Goal: Transaction & Acquisition: Purchase product/service

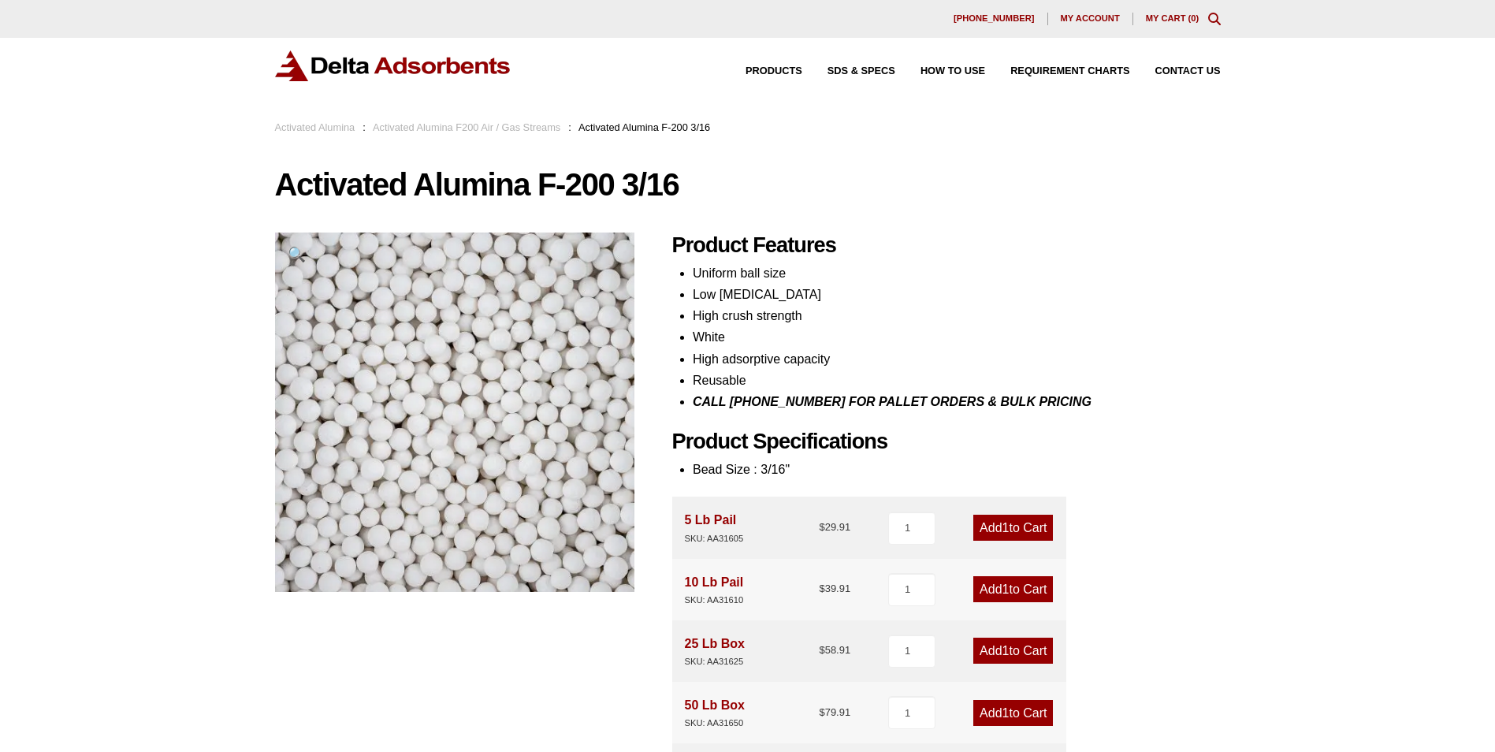
click at [1164, 16] on link "My Cart ( 0 )" at bounding box center [1173, 17] width 54 height 9
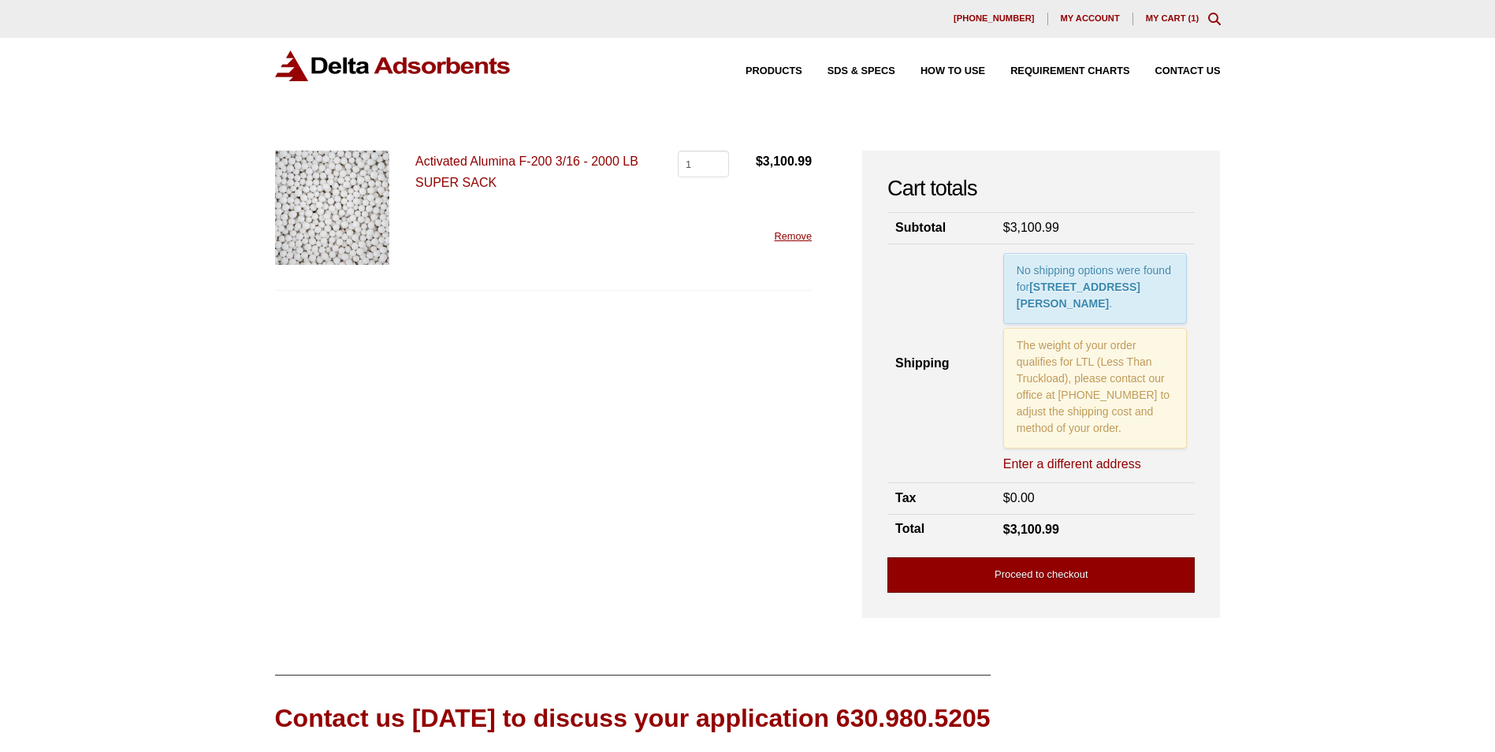
click at [1023, 571] on link "Proceed to checkout" at bounding box center [1040, 574] width 307 height 35
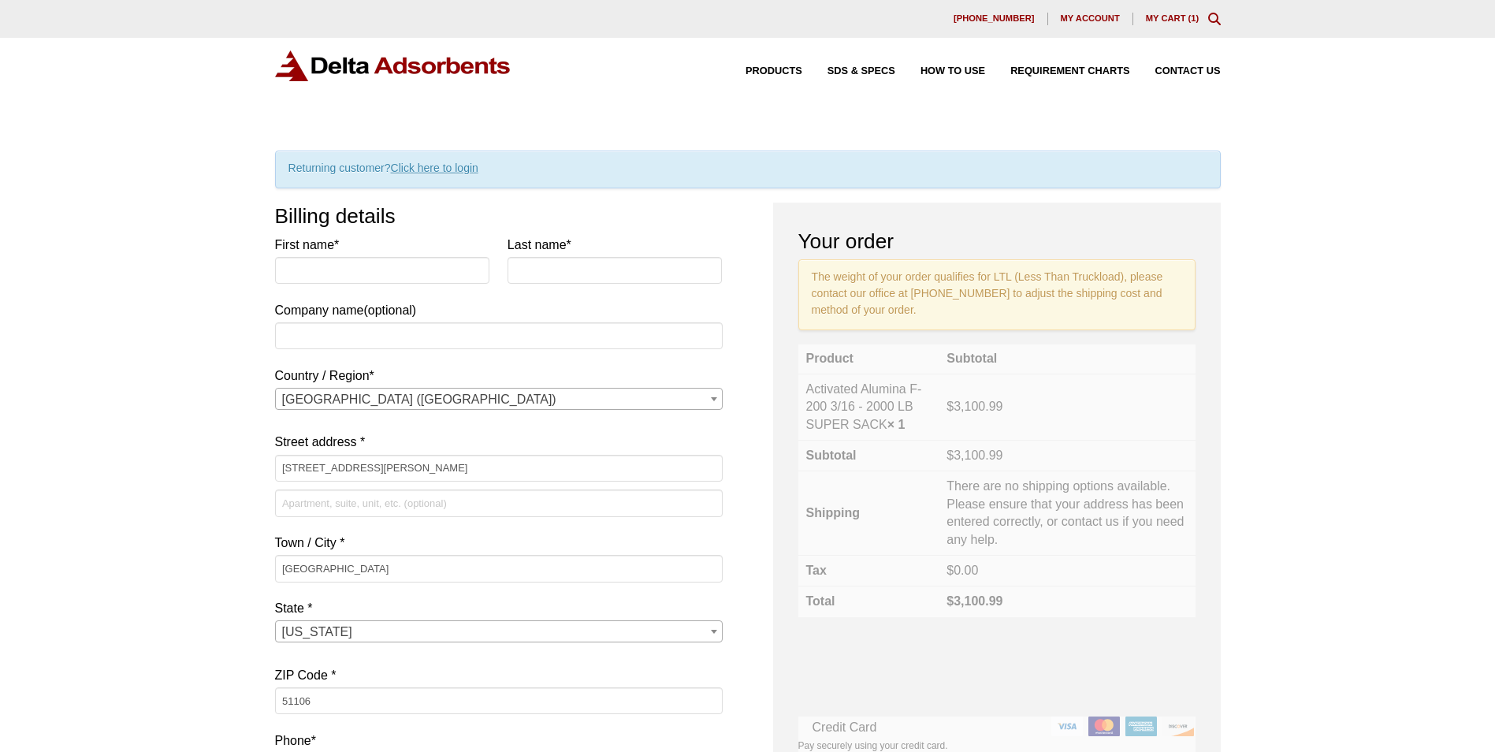
select select "IA"
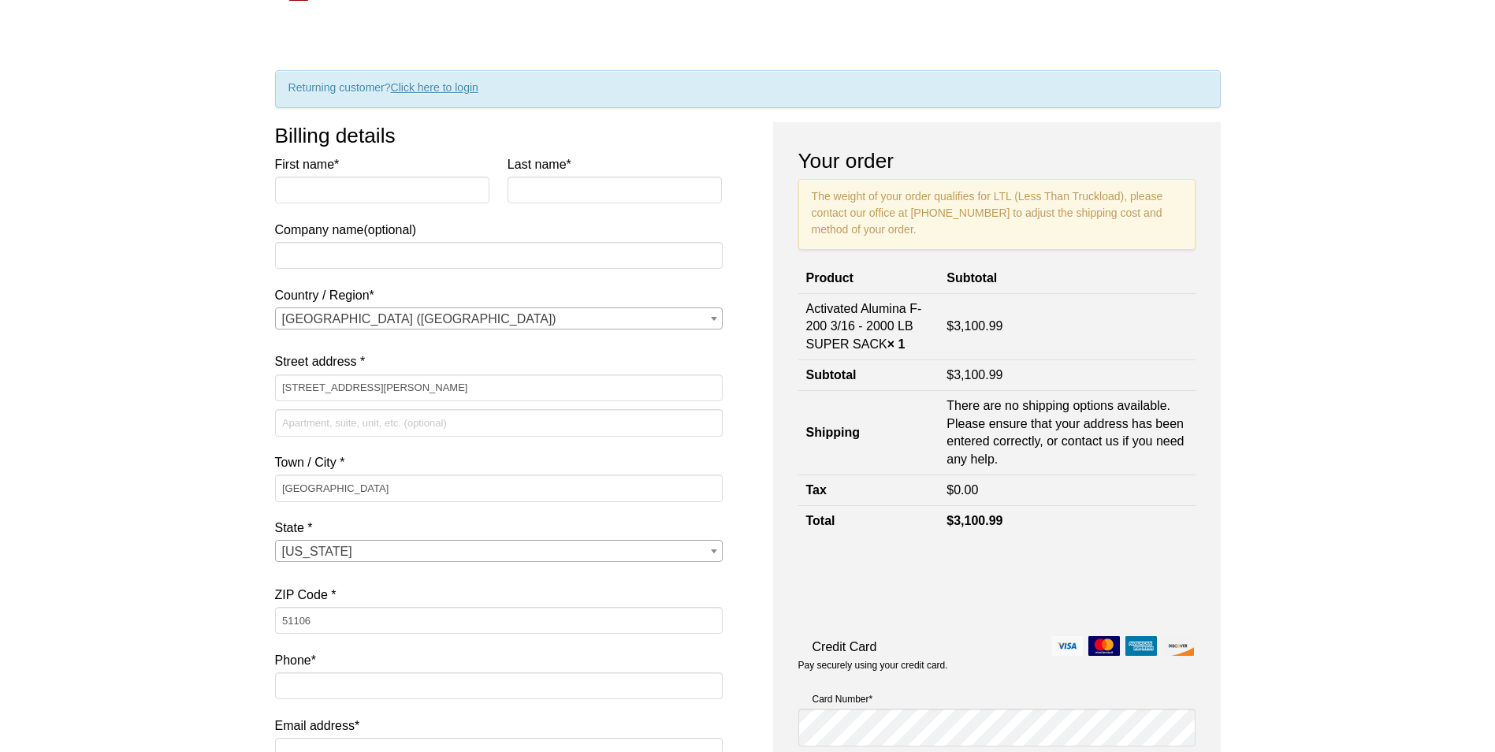
scroll to position [79, 0]
drag, startPoint x: 380, startPoint y: 182, endPoint x: 377, endPoint y: 199, distance: 16.7
click at [380, 182] on input "First name *" at bounding box center [382, 191] width 215 height 27
type input "Kim"
type input "Welch"
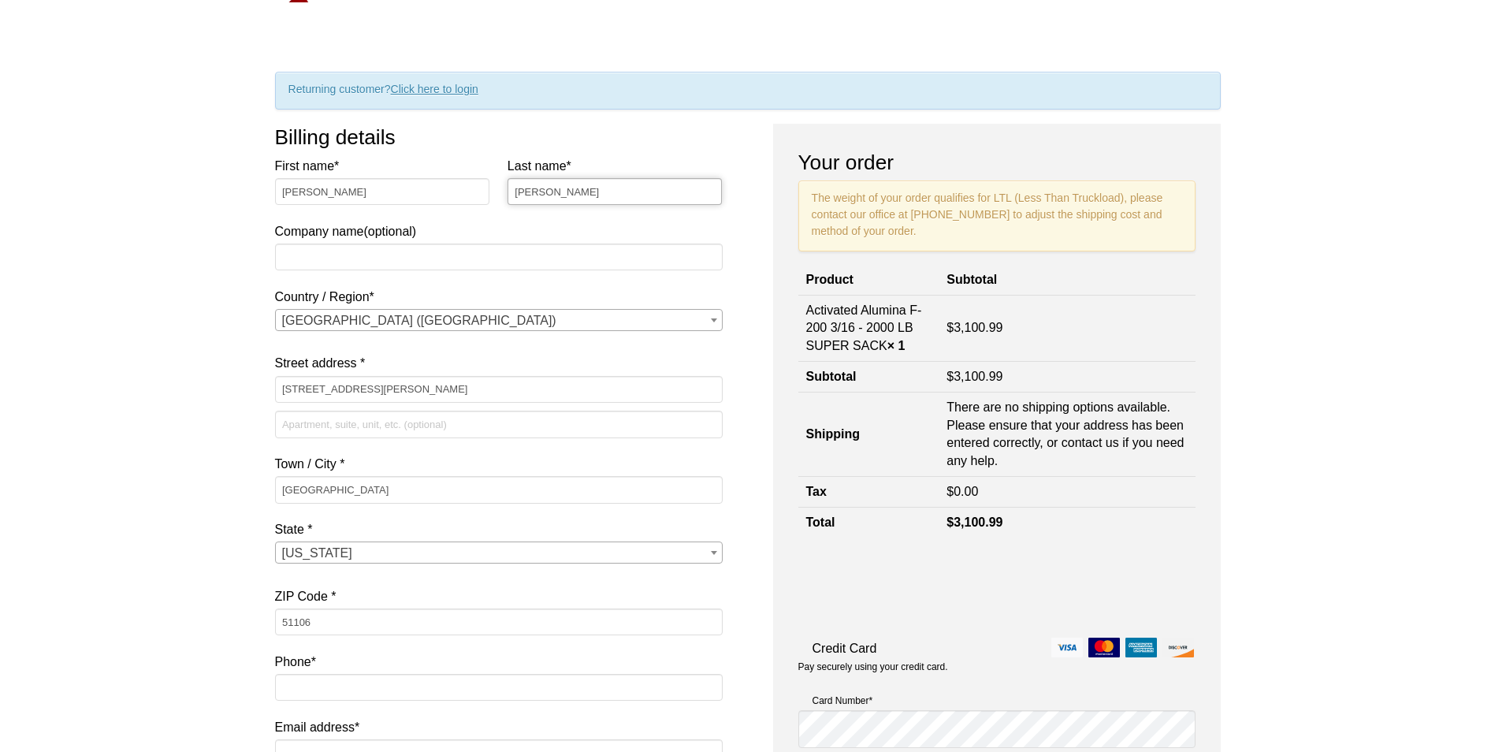
type input "Transco Railway Products"
type input "1-712-490-7021"
type input "kim.welch@transcorailway.com"
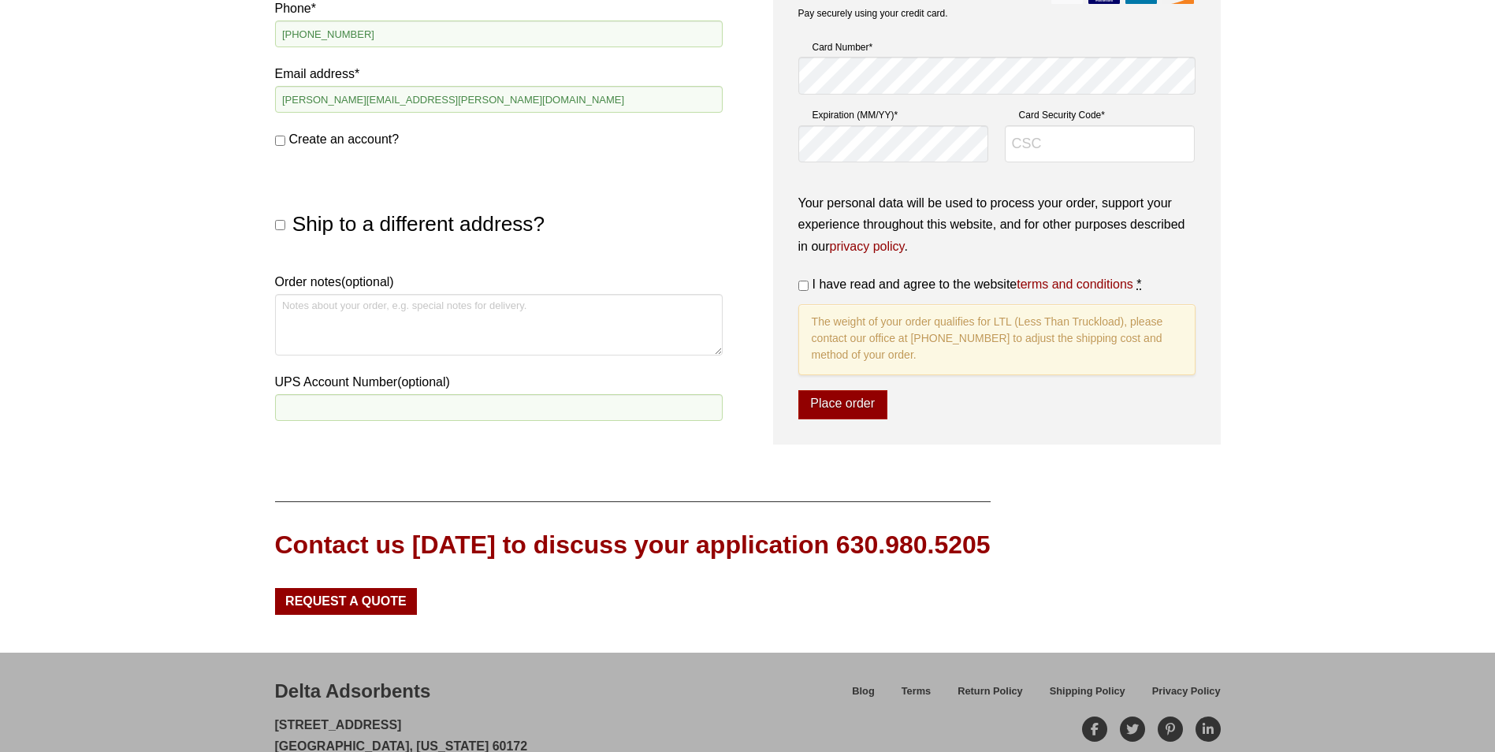
scroll to position [569, 0]
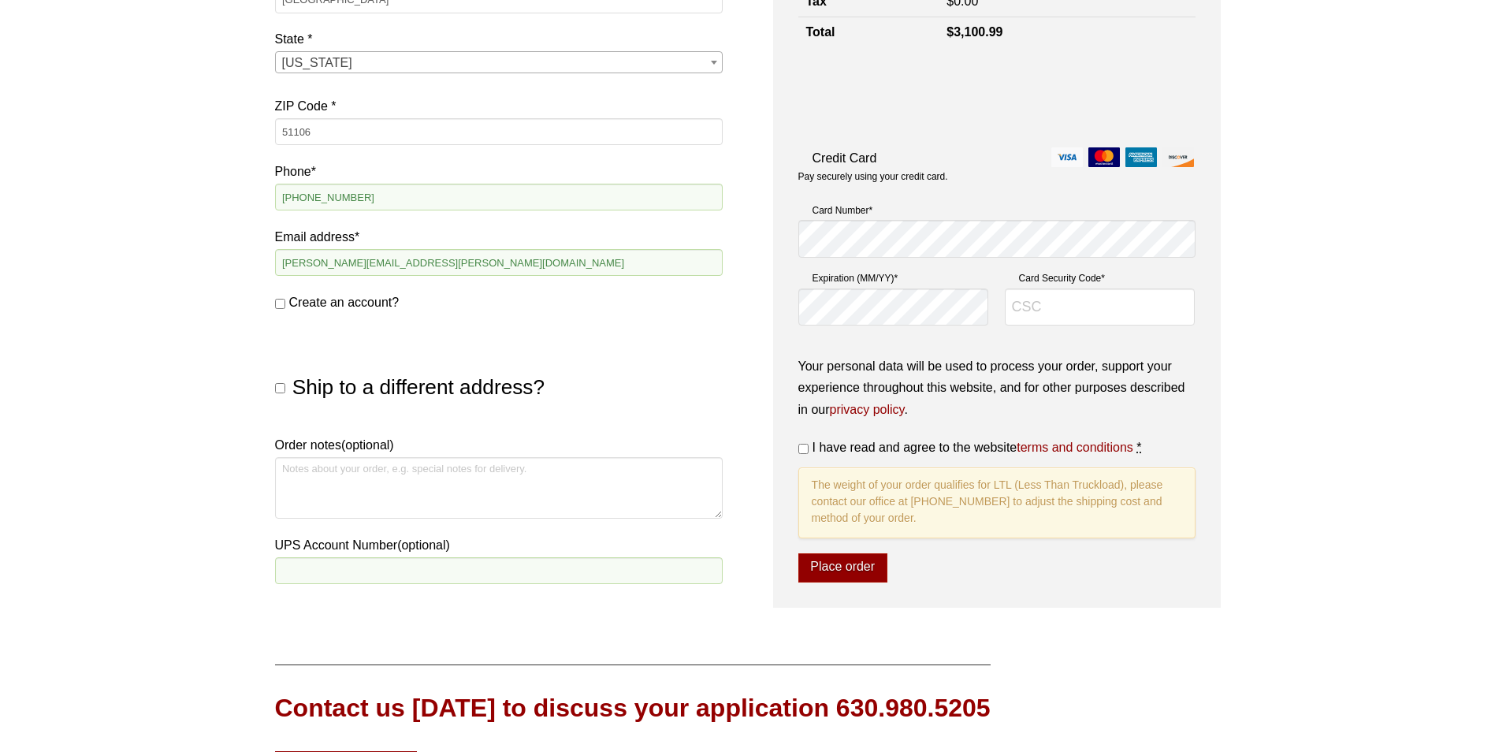
click at [806, 447] on input "I have read and agree to the website terms and conditions *" at bounding box center [803, 449] width 10 height 10
checkbox input "true"
click at [306, 470] on textarea "Order notes (optional)" at bounding box center [498, 487] width 447 height 61
click at [297, 476] on textarea "Order notes (optional)" at bounding box center [498, 487] width 447 height 61
type textarea "Please"
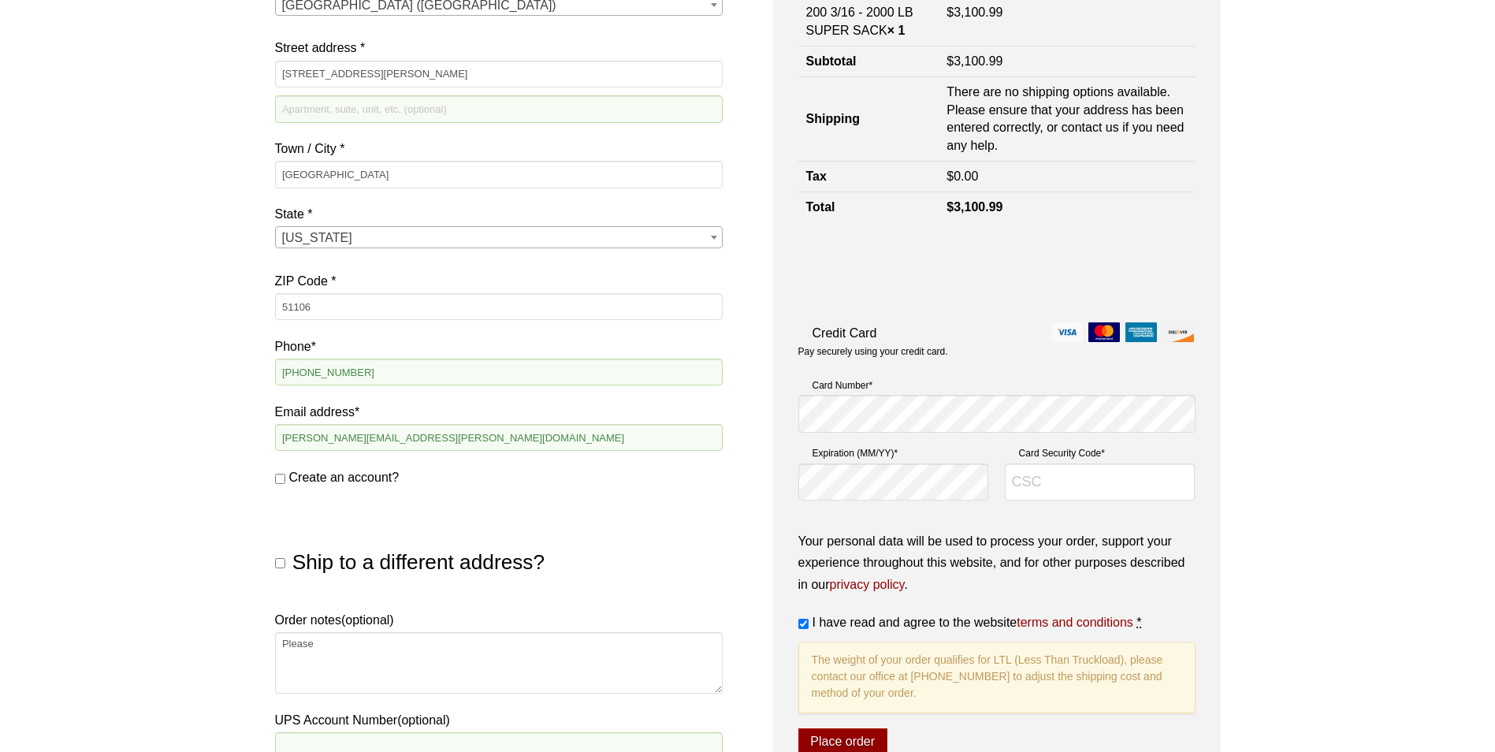
scroll to position [551, 0]
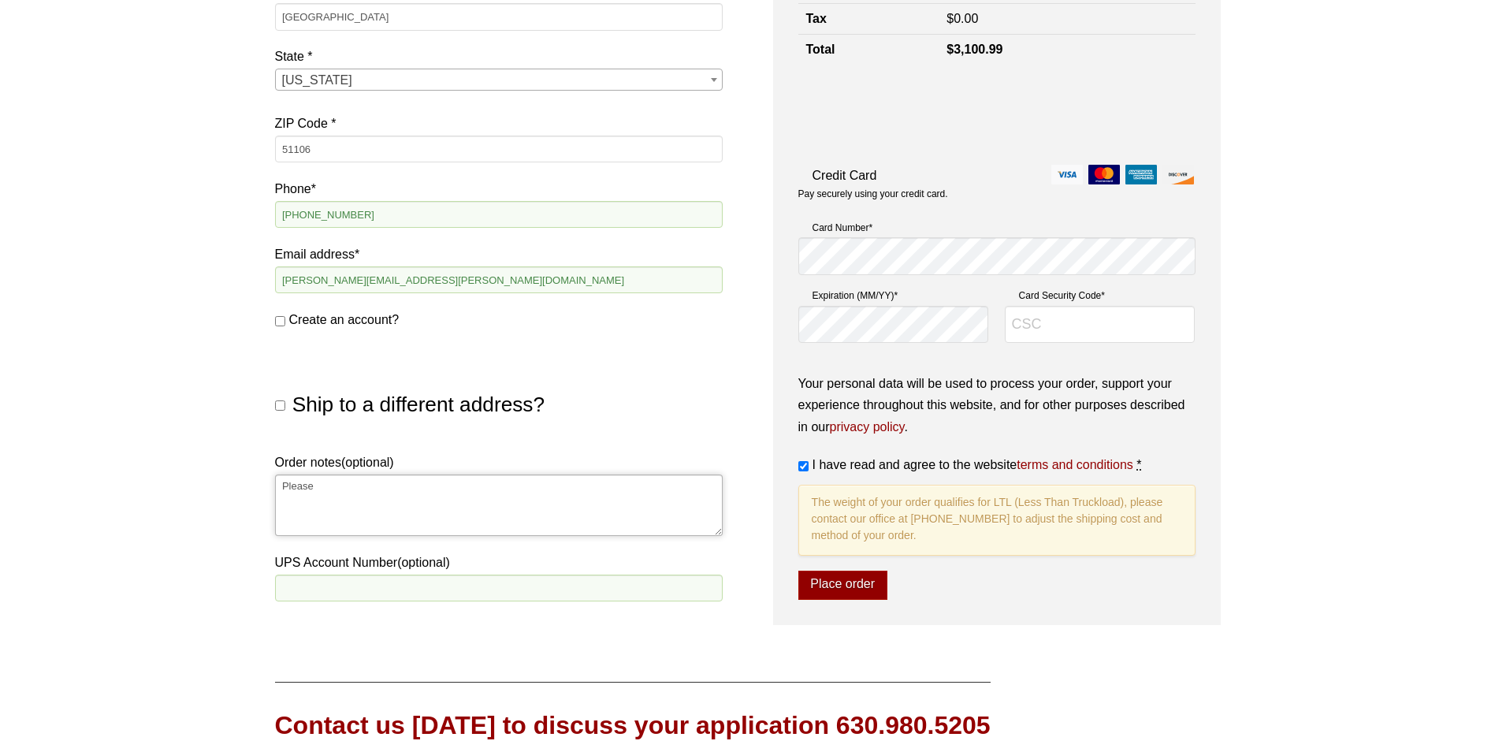
drag, startPoint x: 309, startPoint y: 491, endPoint x: 267, endPoint y: 477, distance: 43.9
click at [267, 477] on div "Our website has detected that you are using an outdated browser that will preve…" at bounding box center [747, 227] width 1495 height 1557
paste textarea "contact Dalko our third part logistic provider to schedule a pickup. Contact DA…"
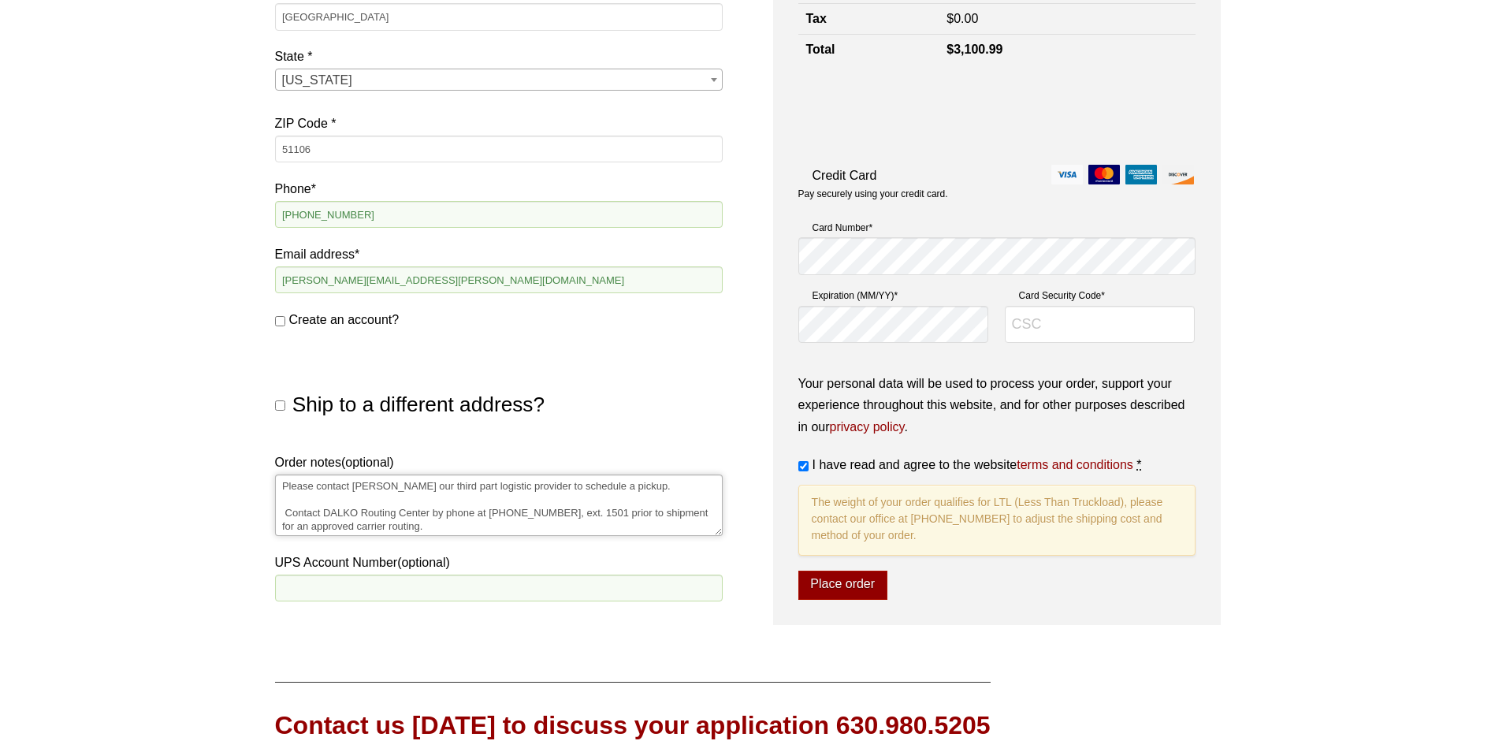
scroll to position [37, 0]
click at [473, 517] on textarea "Please contact Dalko our third part logistic provider to schedule a pickup. Con…" at bounding box center [498, 504] width 447 height 61
type textarea "Please contact Dalko our third part logistic provider to schedule a pickup. Con…"
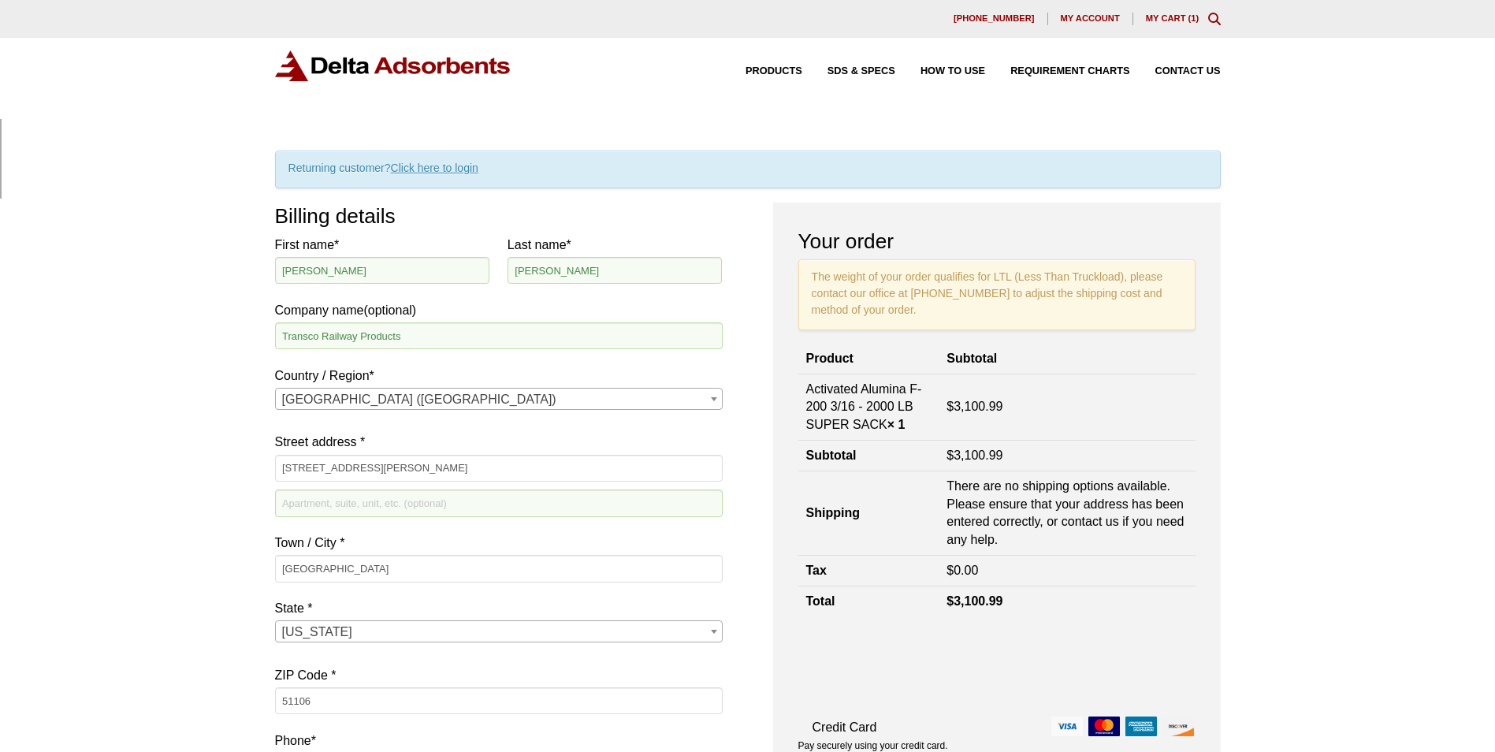
scroll to position [0, 0]
type input "or"
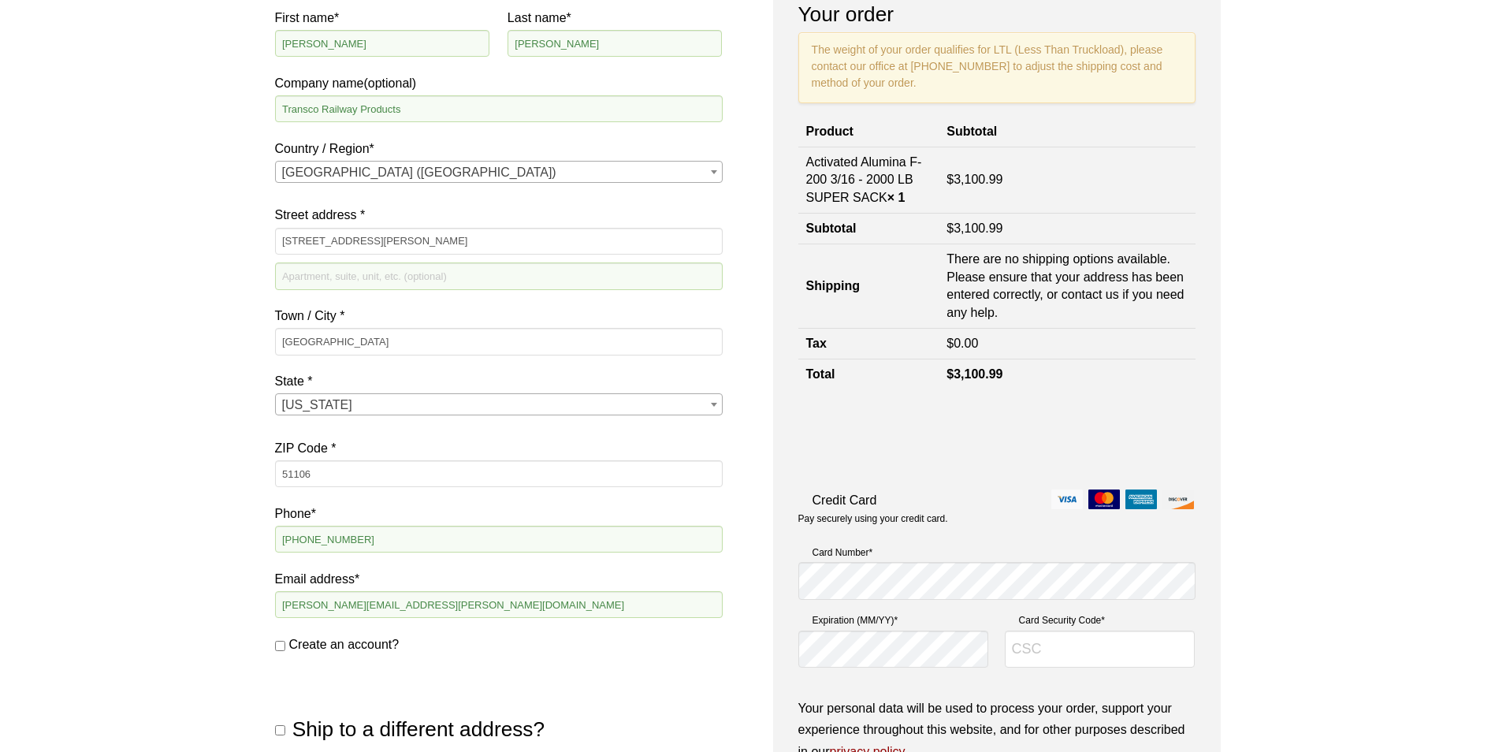
scroll to position [236, 0]
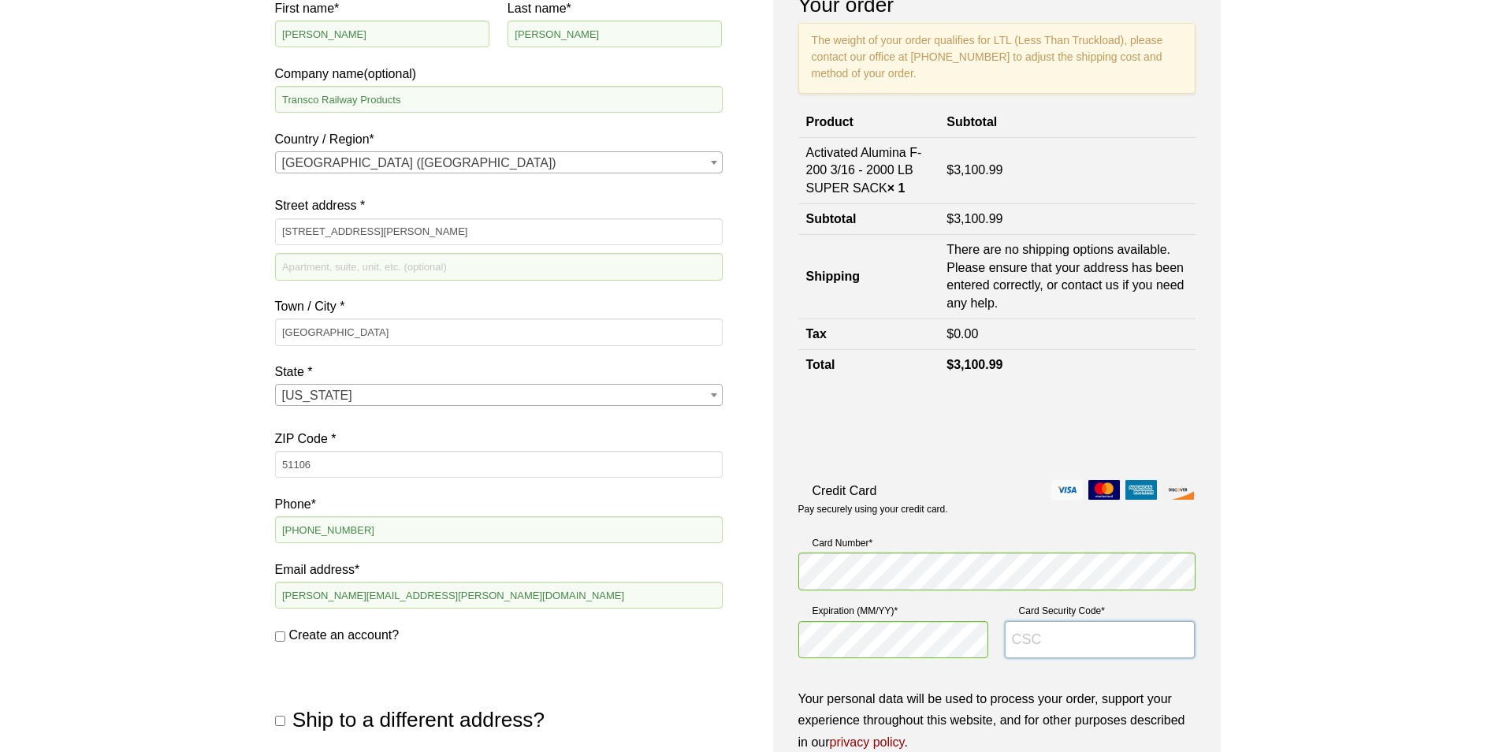
click at [1034, 638] on input "Card Security Code *" at bounding box center [1099, 640] width 191 height 38
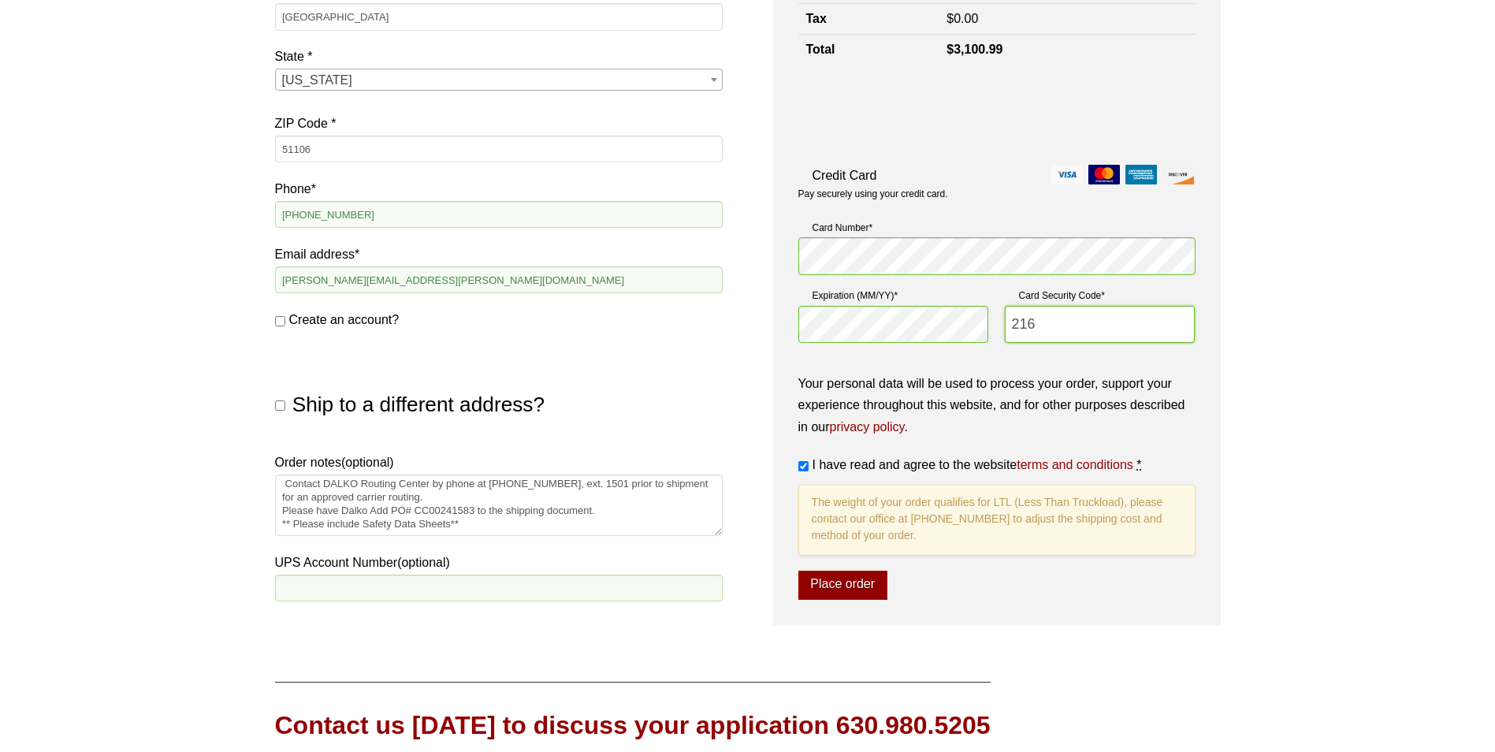
scroll to position [43, 0]
type input "216"
click at [841, 584] on button "Place order" at bounding box center [842, 585] width 89 height 30
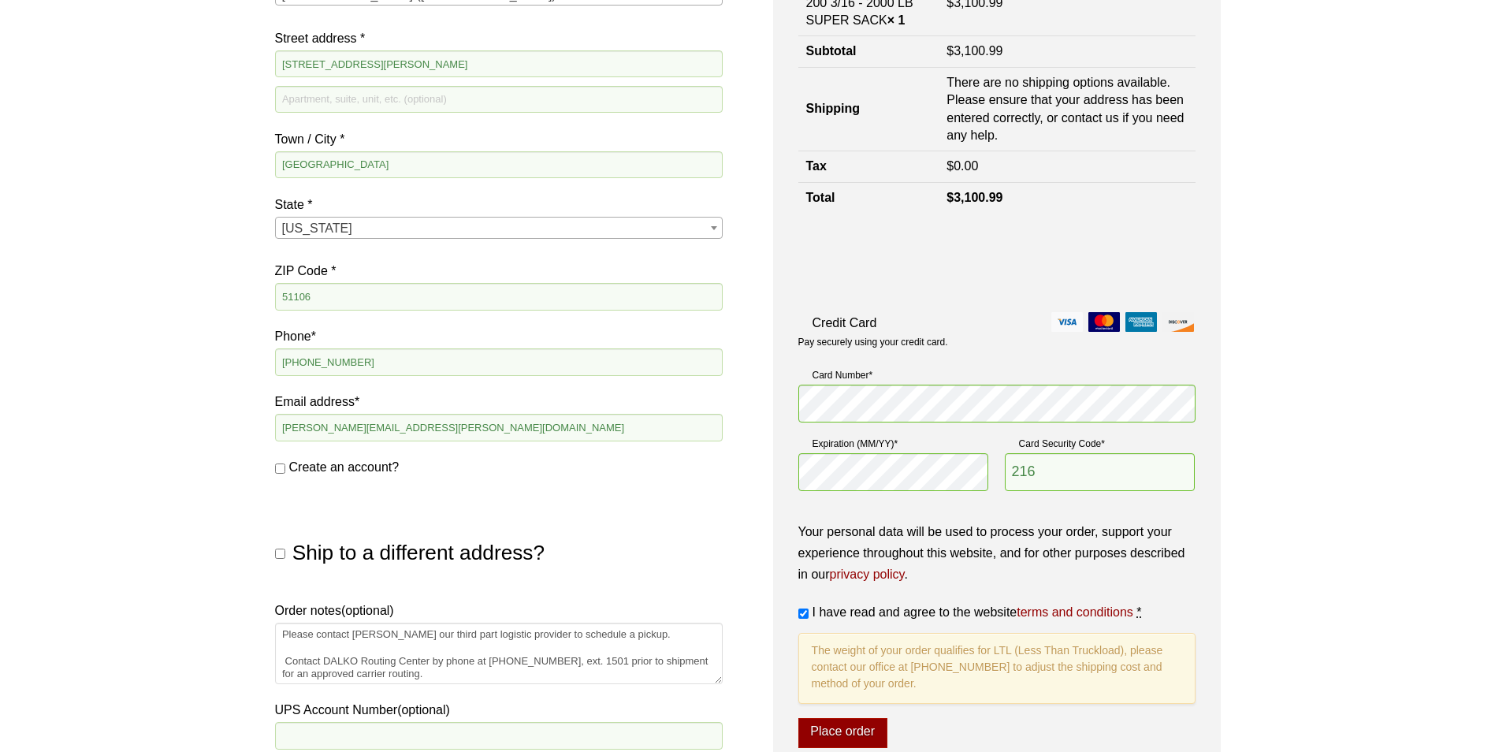
scroll to position [548, 0]
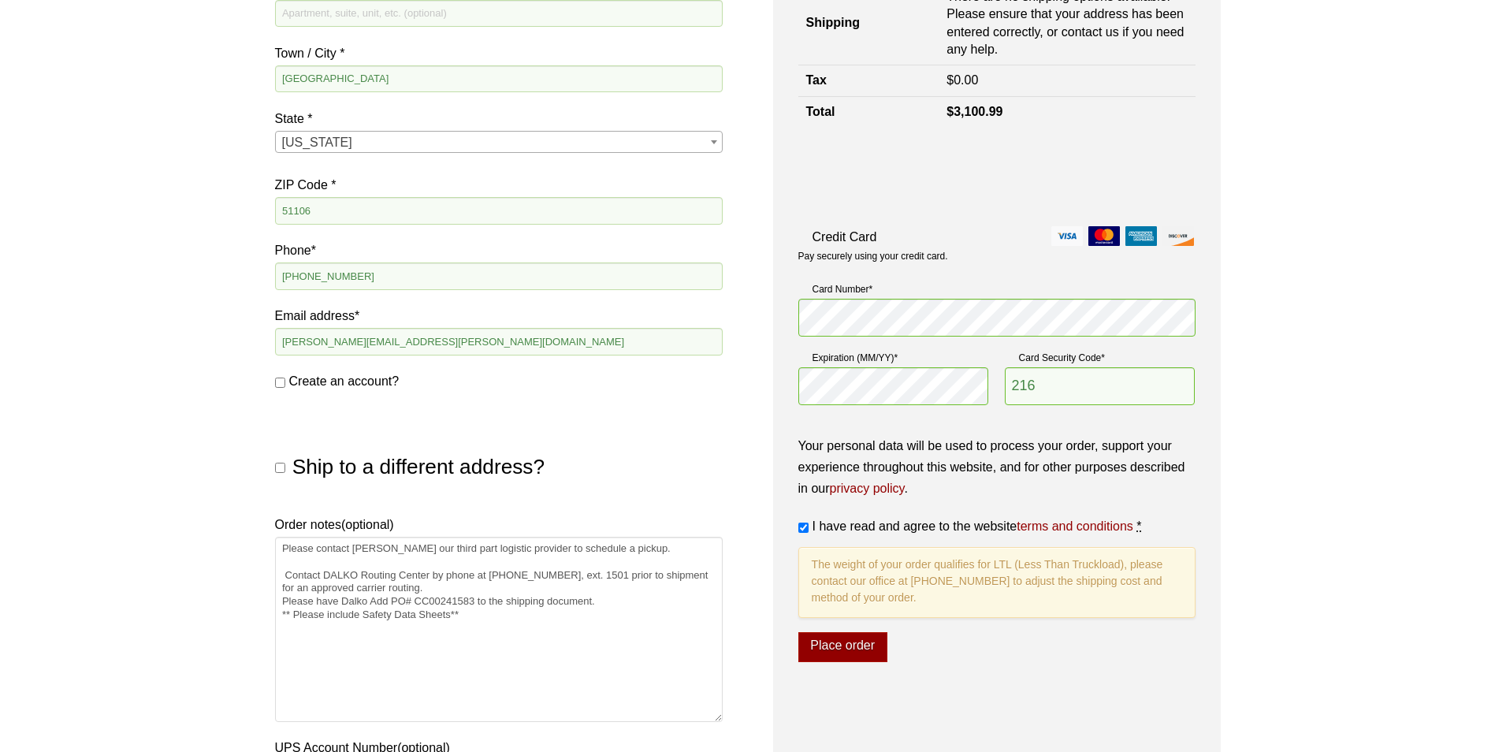
drag, startPoint x: 718, startPoint y: 592, endPoint x: 776, endPoint y: 696, distance: 119.9
click at [776, 707] on div "Billing details First name * Kim Last name * Welch Company name (optional) Tran…" at bounding box center [747, 257] width 945 height 1089
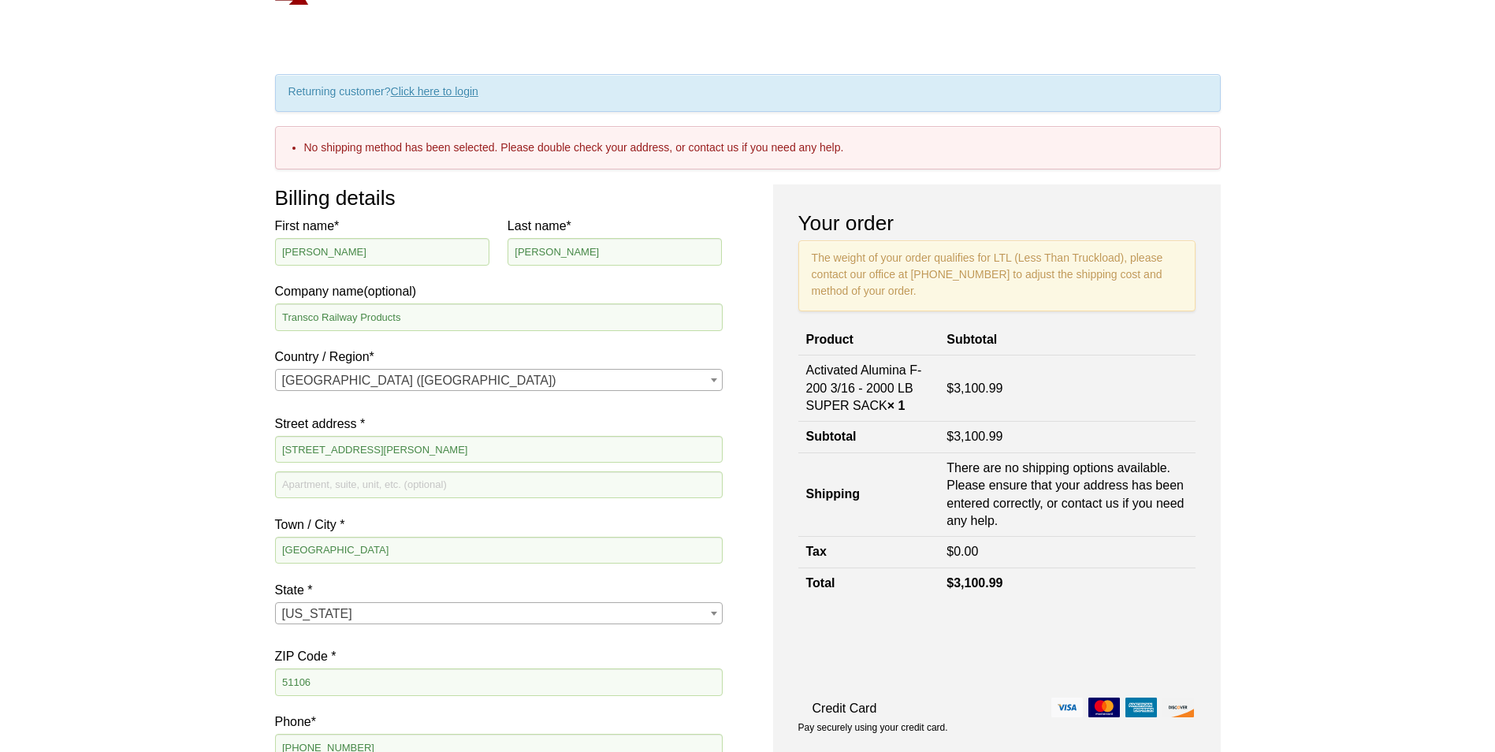
scroll to position [0, 0]
